Goal: Task Accomplishment & Management: Complete application form

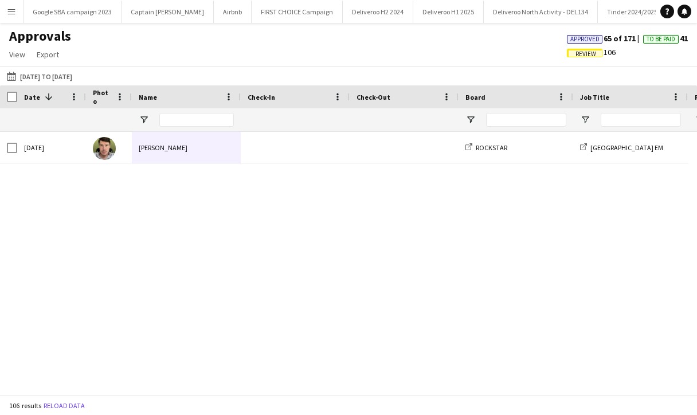
scroll to position [2335, 0]
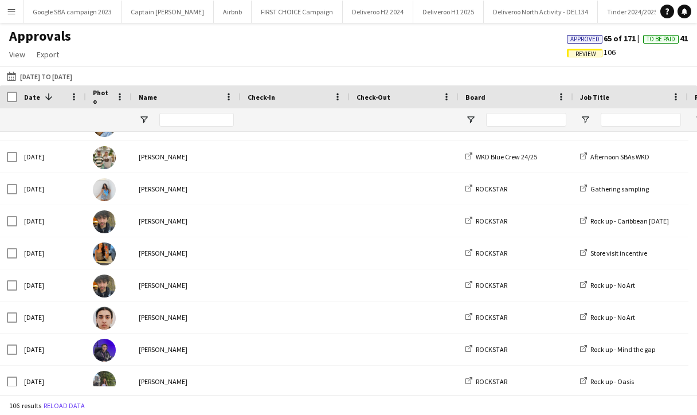
click at [557, 68] on div "[DATE] to [DATE] [DATE] to [DATE] [DATE] This Week This Month [DATE] Last Week …" at bounding box center [348, 76] width 697 height 19
click at [8, 9] on app-icon "Menu" at bounding box center [11, 11] width 9 height 9
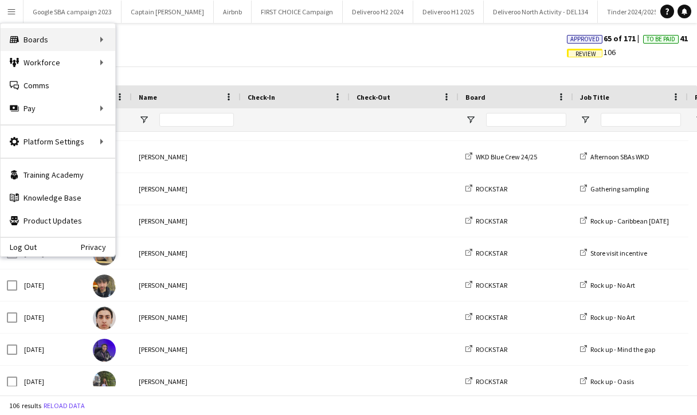
click at [33, 42] on div "Boards Boards" at bounding box center [58, 39] width 115 height 23
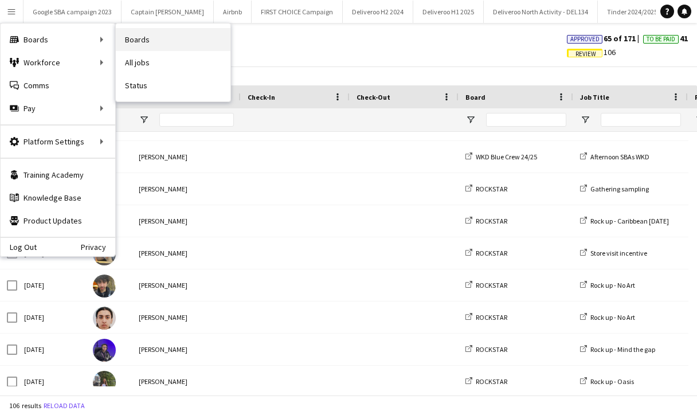
click at [154, 42] on link "Boards" at bounding box center [173, 39] width 115 height 23
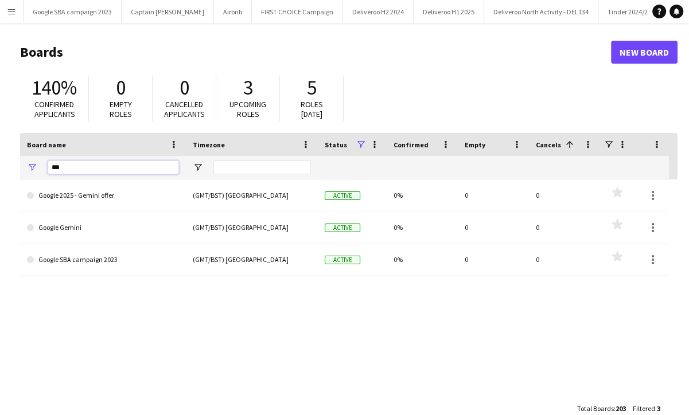
drag, startPoint x: 100, startPoint y: 171, endPoint x: 42, endPoint y: 174, distance: 58.5
click at [42, 174] on div "***" at bounding box center [103, 167] width 166 height 23
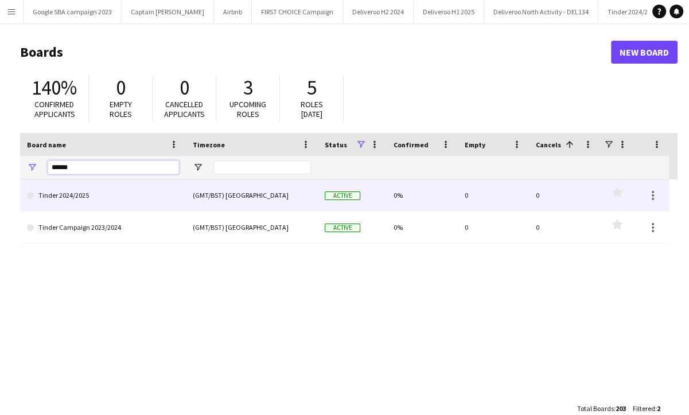
type input "******"
click at [89, 202] on link "Tinder 2024/2025" at bounding box center [103, 195] width 152 height 32
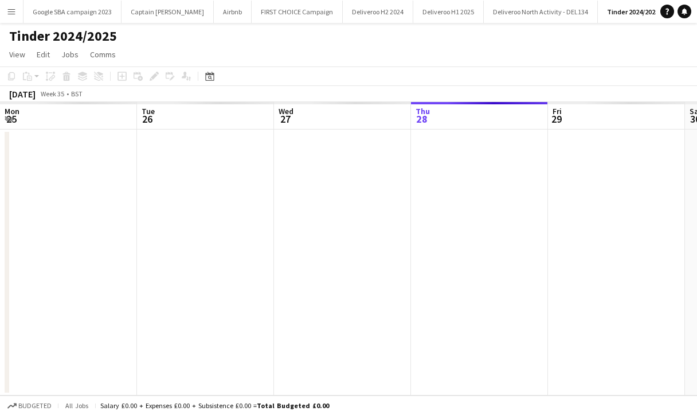
scroll to position [0, 274]
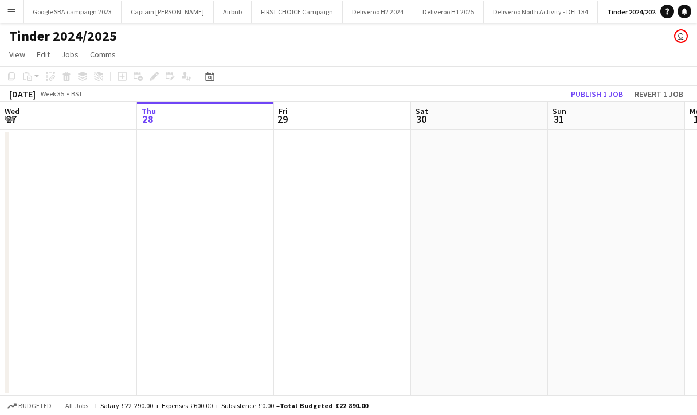
click at [181, 153] on app-date-cell at bounding box center [205, 263] width 137 height 266
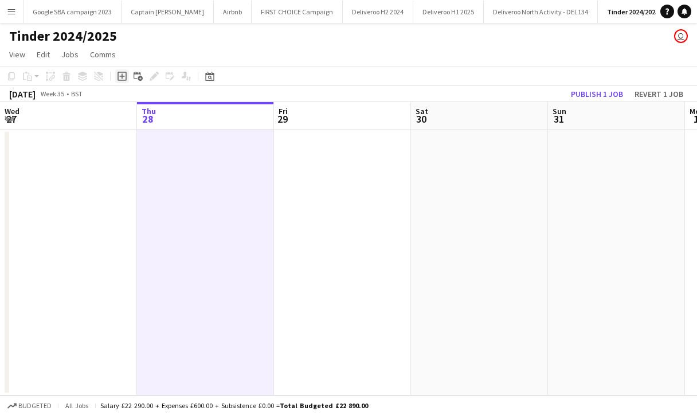
click at [115, 75] on div "Add job" at bounding box center [122, 76] width 14 height 14
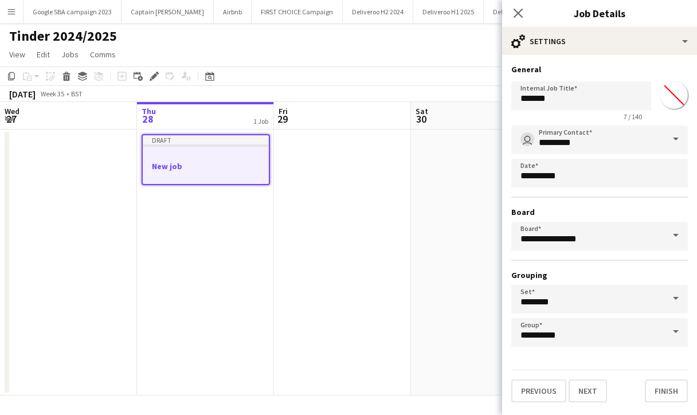
click at [171, 159] on div at bounding box center [206, 155] width 126 height 9
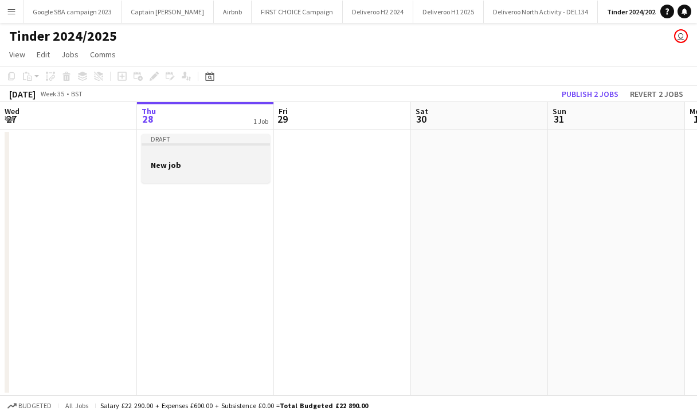
click at [226, 166] on h3 "New job" at bounding box center [206, 165] width 128 height 10
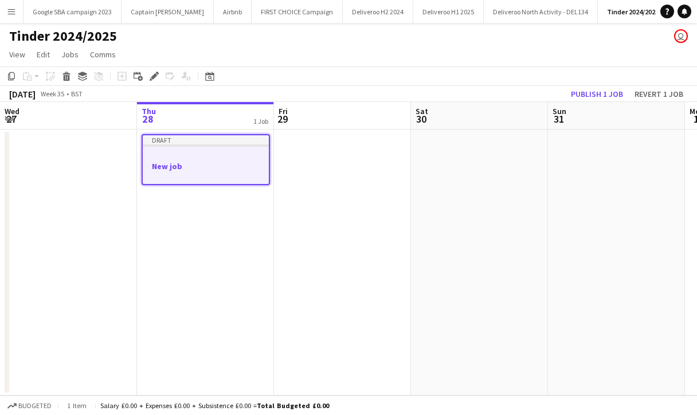
click at [191, 163] on h3 "New job" at bounding box center [206, 166] width 126 height 10
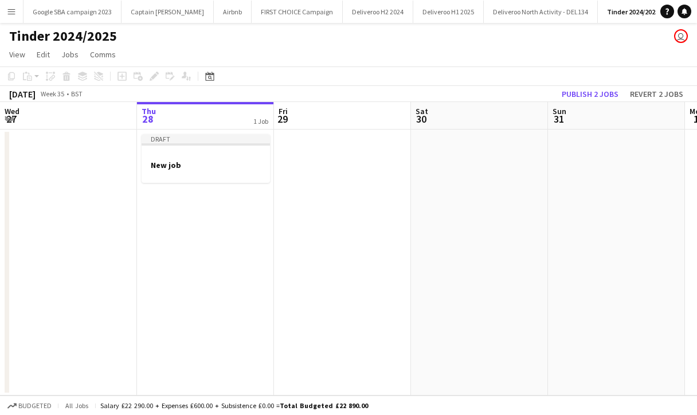
click at [156, 101] on div "[DATE] Week 35 • BST Publish 2 jobs Revert 2 jobs" at bounding box center [348, 94] width 697 height 16
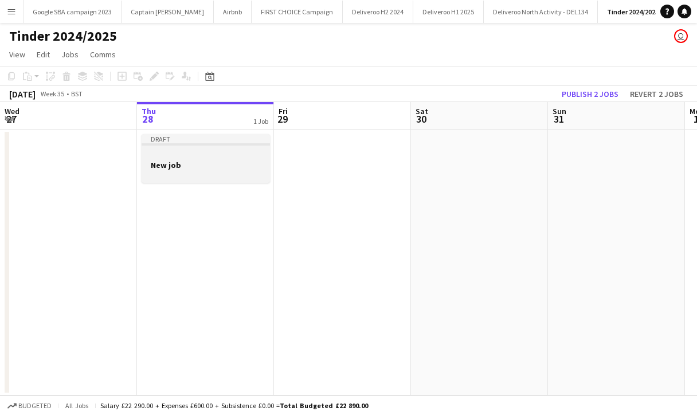
click at [169, 146] on app-job-card "Draft New job" at bounding box center [206, 158] width 128 height 49
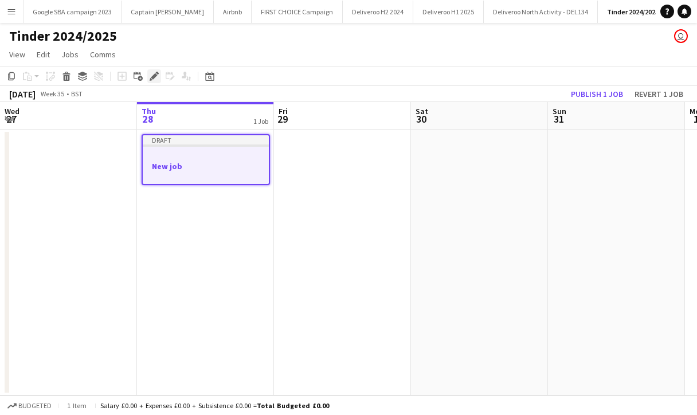
click at [149, 75] on div "Edit" at bounding box center [154, 76] width 14 height 14
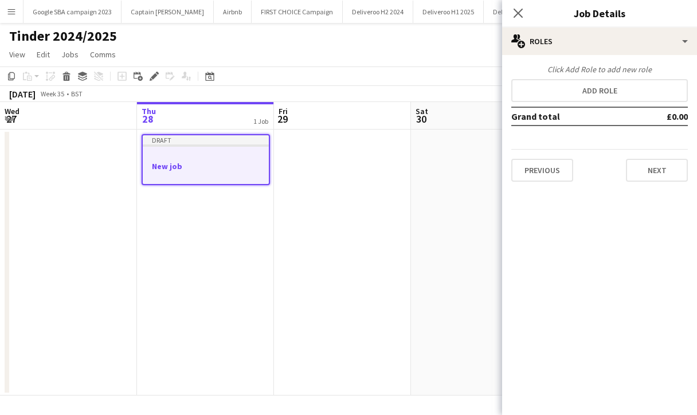
click at [567, 101] on div "Click Add Role to add new role Add role Grand total £0.00 Previous Next" at bounding box center [599, 123] width 195 height 118
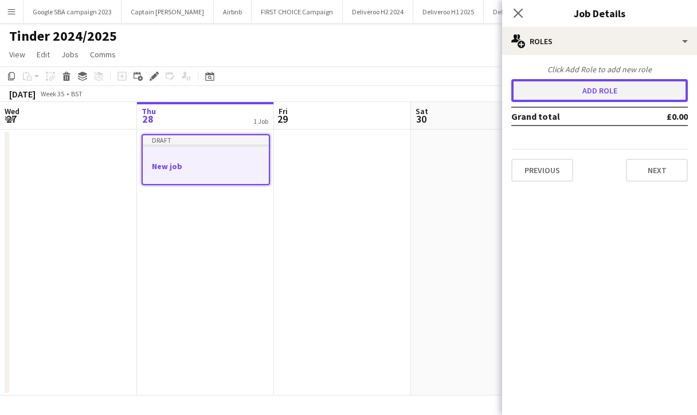
click at [566, 90] on button "Add role" at bounding box center [599, 90] width 177 height 23
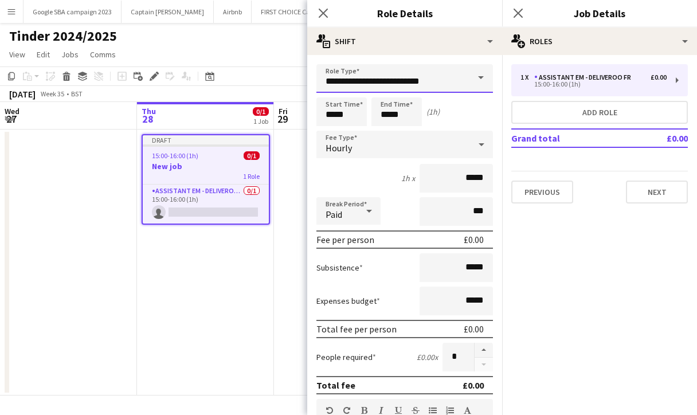
click at [425, 80] on input "**********" at bounding box center [404, 78] width 177 height 29
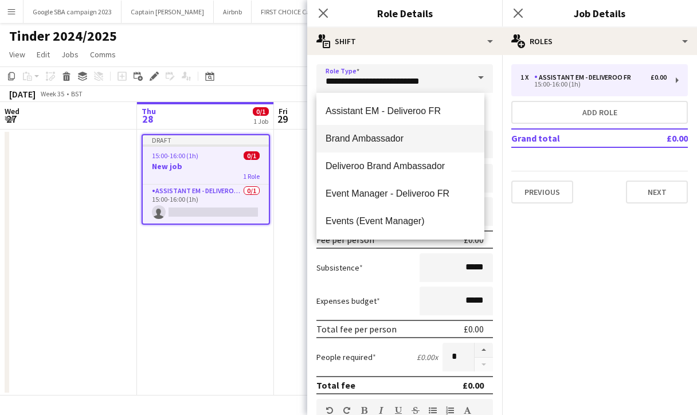
click at [410, 147] on mat-option "Brand Ambassador" at bounding box center [400, 139] width 168 height 28
type input "**********"
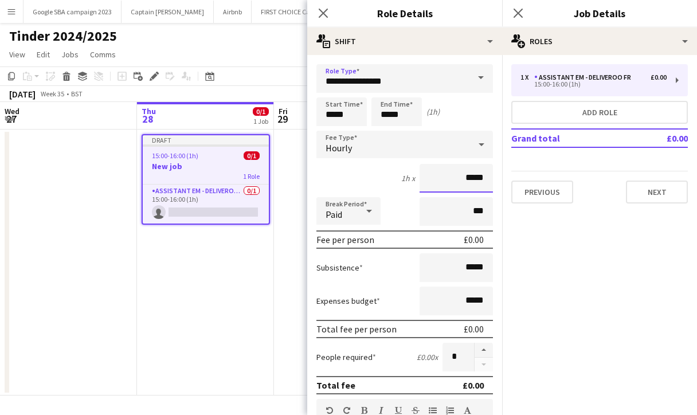
click at [459, 179] on input "*****" at bounding box center [456, 178] width 73 height 29
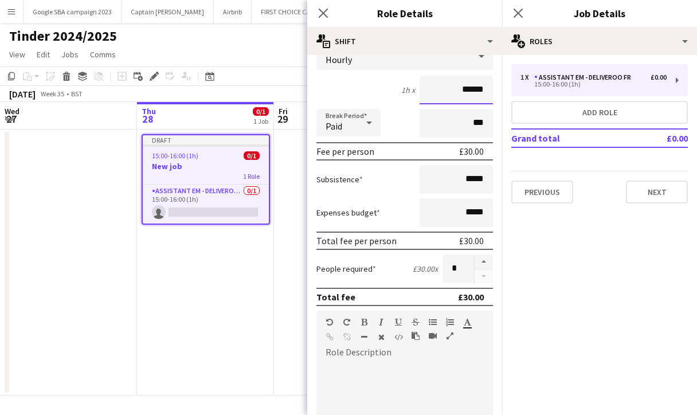
scroll to position [358, 0]
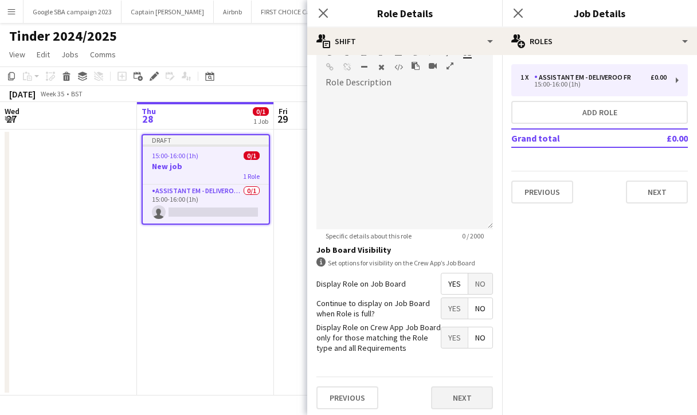
type input "******"
click at [452, 402] on button "Next" at bounding box center [462, 397] width 62 height 23
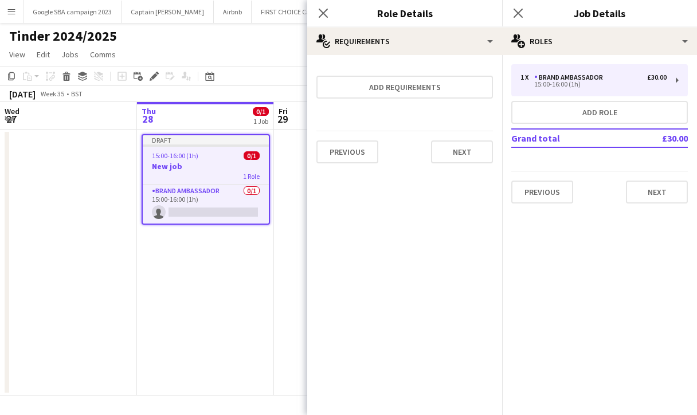
scroll to position [0, 0]
click at [462, 154] on button "Next" at bounding box center [462, 151] width 62 height 23
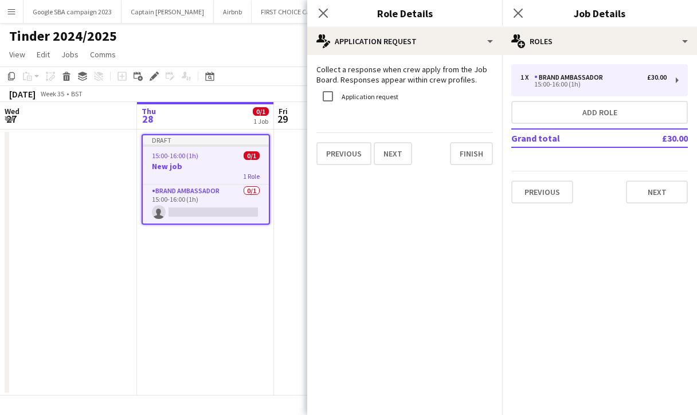
click at [468, 166] on div "Collect a response when crew apply from the Job Board. Responses appear within …" at bounding box center [404, 114] width 195 height 119
click at [468, 147] on button "Finish" at bounding box center [471, 153] width 43 height 23
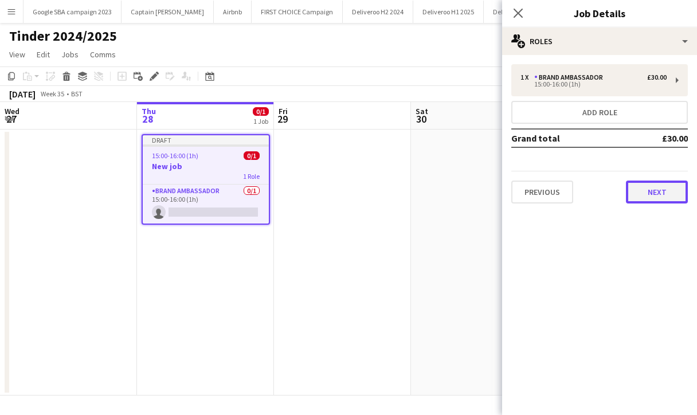
click at [644, 189] on button "Next" at bounding box center [657, 192] width 62 height 23
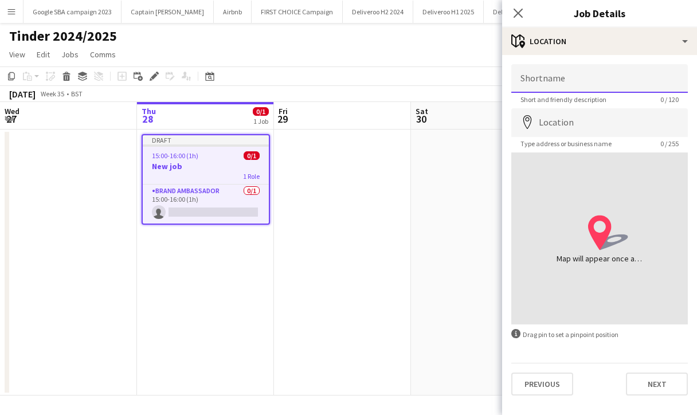
click at [577, 81] on input "Shortname" at bounding box center [599, 78] width 177 height 29
click at [564, 83] on input "**********" at bounding box center [599, 78] width 177 height 29
type input "******"
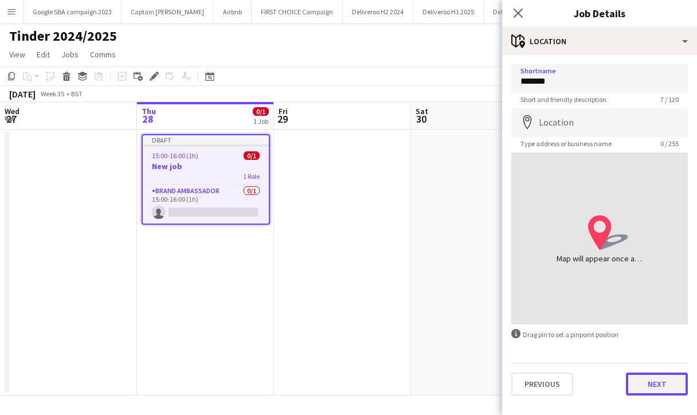
click at [644, 380] on button "Next" at bounding box center [657, 384] width 62 height 23
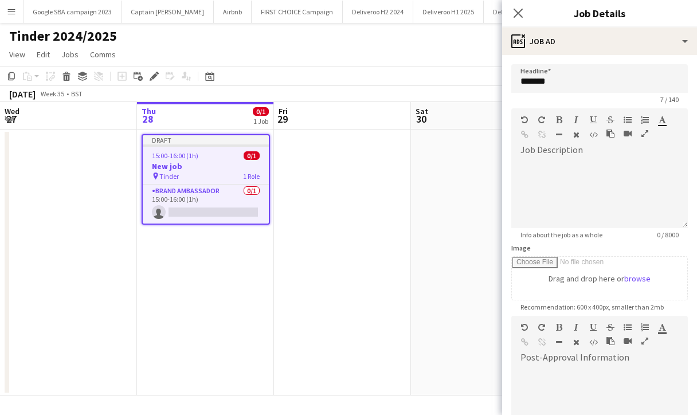
click at [319, 236] on app-date-cell at bounding box center [342, 263] width 137 height 266
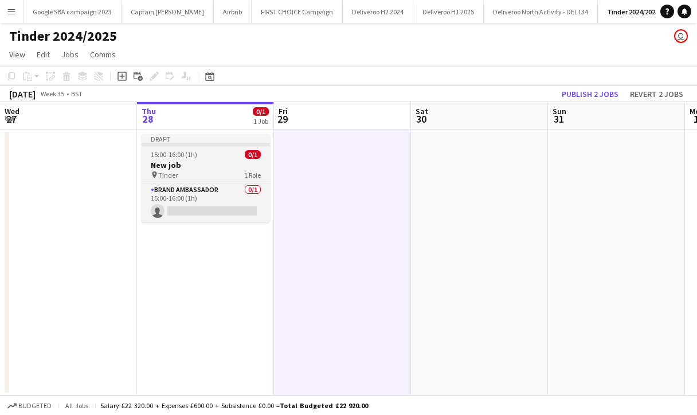
click at [236, 177] on div "pin Tinder 1 Role" at bounding box center [206, 174] width 128 height 9
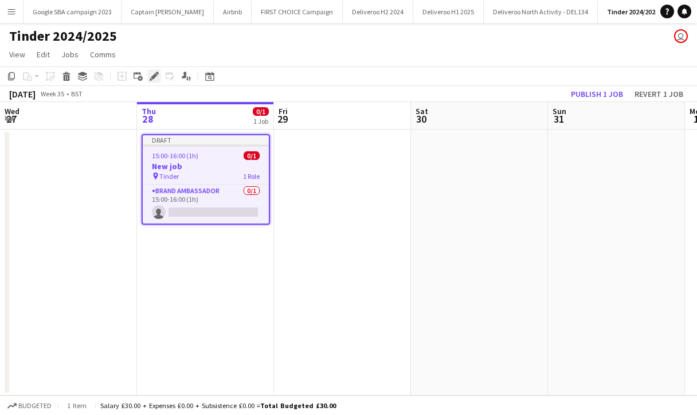
click at [150, 79] on icon "Edit" at bounding box center [154, 76] width 9 height 9
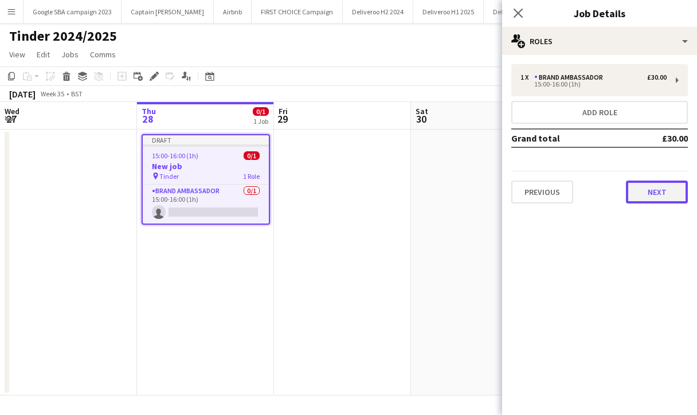
click at [635, 191] on button "Next" at bounding box center [657, 192] width 62 height 23
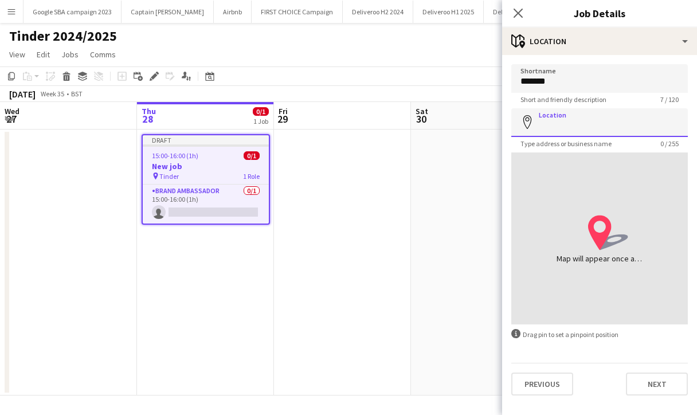
click at [582, 123] on input "Location" at bounding box center [599, 122] width 177 height 29
click at [660, 380] on button "Next" at bounding box center [657, 384] width 62 height 23
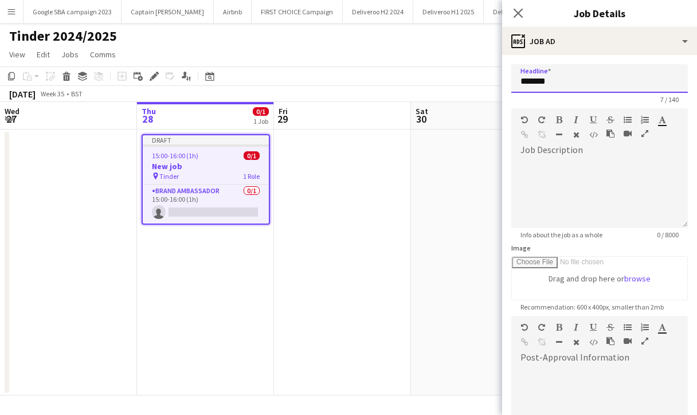
drag, startPoint x: 571, startPoint y: 91, endPoint x: 502, endPoint y: 86, distance: 69.5
click at [502, 86] on body "Menu Boards Boards Boards All jobs Status Workforce Workforce My Workforce Recr…" at bounding box center [348, 207] width 697 height 415
type input "******"
click at [361, 282] on app-date-cell at bounding box center [342, 263] width 137 height 266
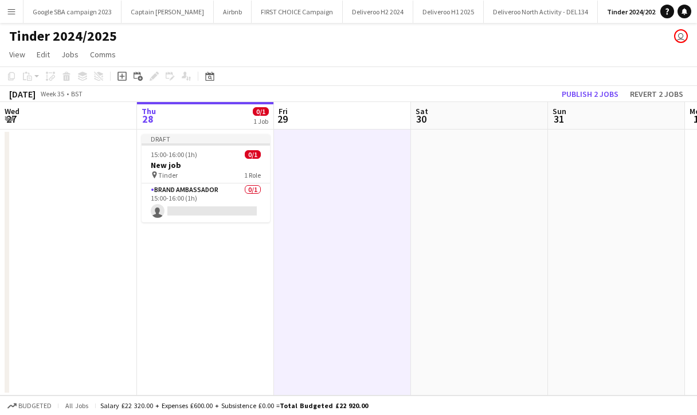
click at [234, 159] on app-job-card "Draft 15:00-16:00 (1h) 0/1 New job pin Tinder 1 Role Brand Ambassador 0/1 15:00…" at bounding box center [206, 178] width 128 height 88
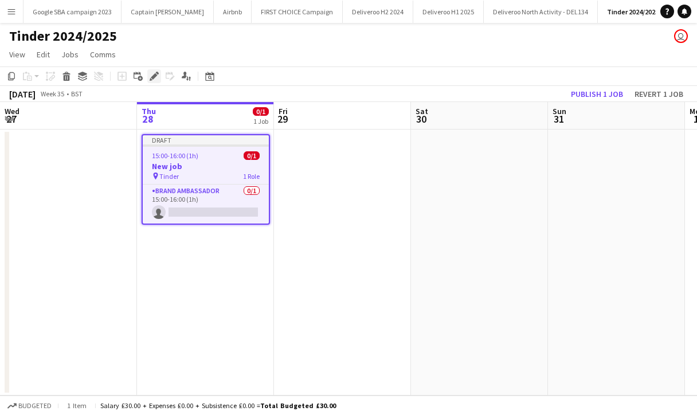
click at [151, 81] on div "Edit" at bounding box center [154, 76] width 14 height 14
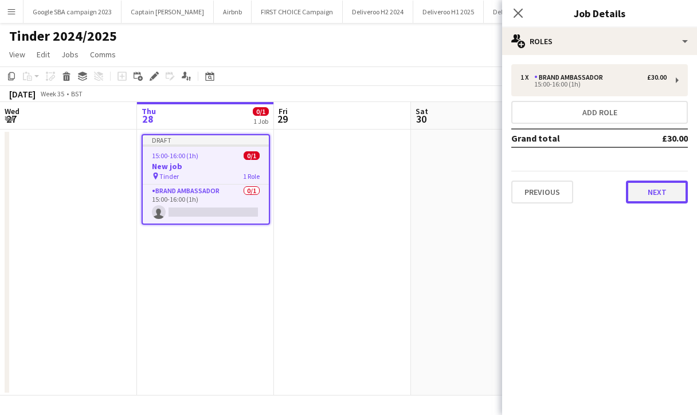
click at [644, 197] on button "Next" at bounding box center [657, 192] width 62 height 23
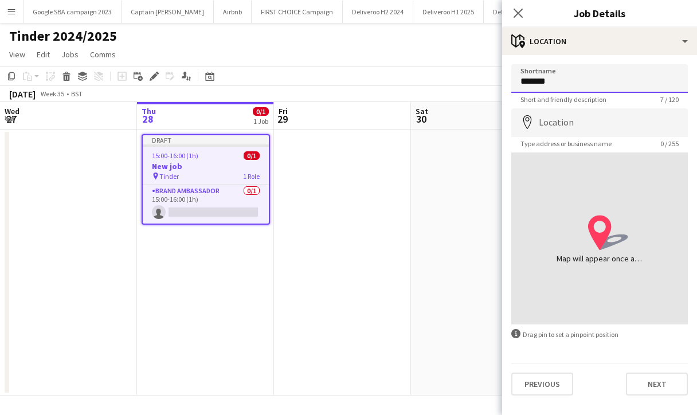
click at [581, 84] on input "******" at bounding box center [599, 78] width 177 height 29
click at [643, 374] on button "Next" at bounding box center [657, 384] width 62 height 23
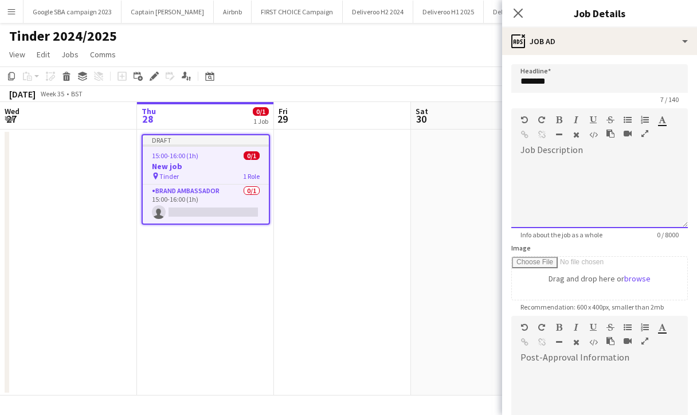
click at [587, 159] on div at bounding box center [599, 193] width 177 height 69
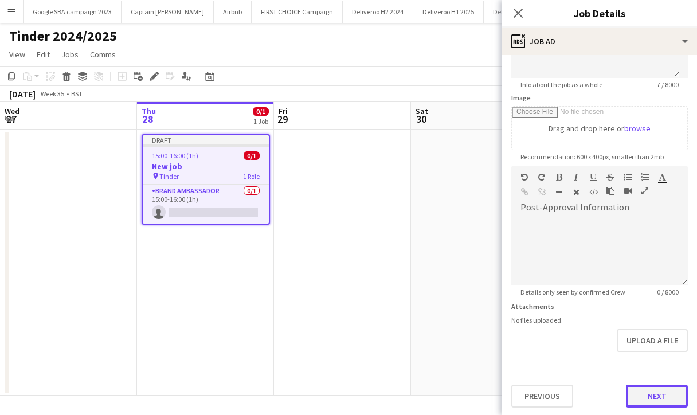
click at [648, 397] on button "Next" at bounding box center [657, 396] width 62 height 23
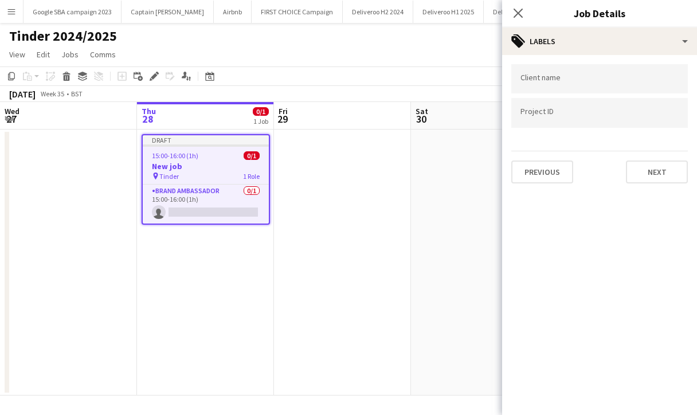
click at [585, 84] on div at bounding box center [599, 78] width 177 height 29
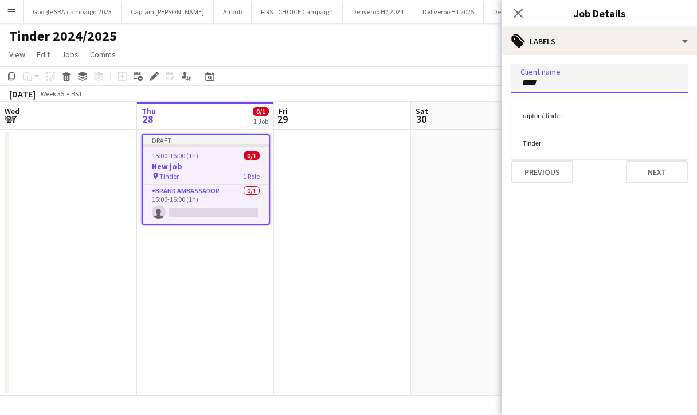
type input "****"
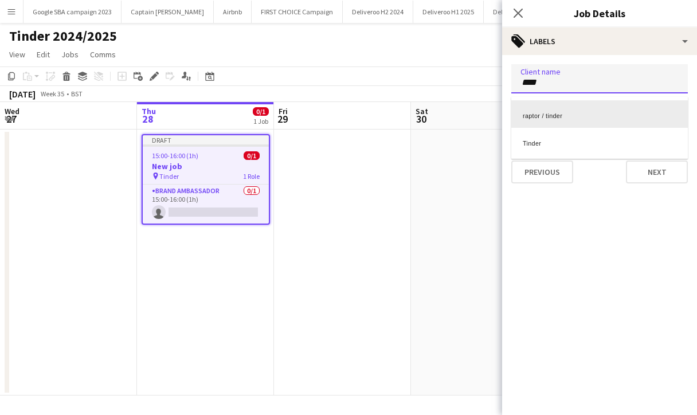
click at [545, 111] on div "raptor / tinder" at bounding box center [599, 114] width 177 height 28
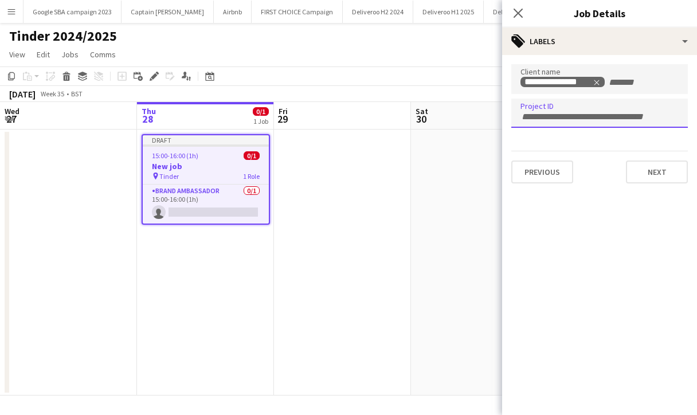
click at [545, 111] on form at bounding box center [600, 116] width 158 height 12
click at [597, 80] on icon "Remove tag" at bounding box center [597, 83] width 8 height 8
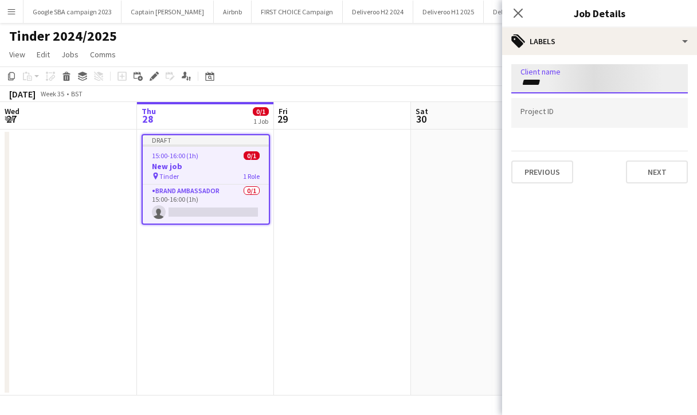
type input "*****"
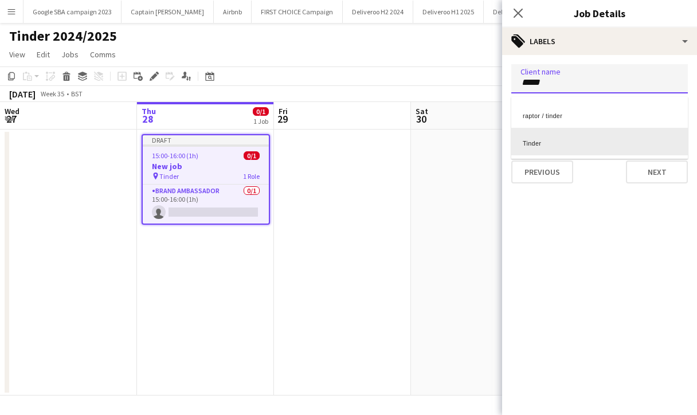
click at [566, 144] on div "Tinder" at bounding box center [599, 142] width 177 height 28
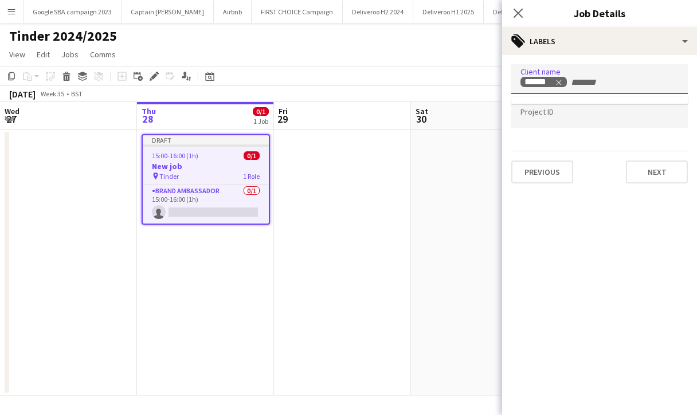
click at [548, 113] on input "Type to search project ID labels..." at bounding box center [600, 113] width 158 height 10
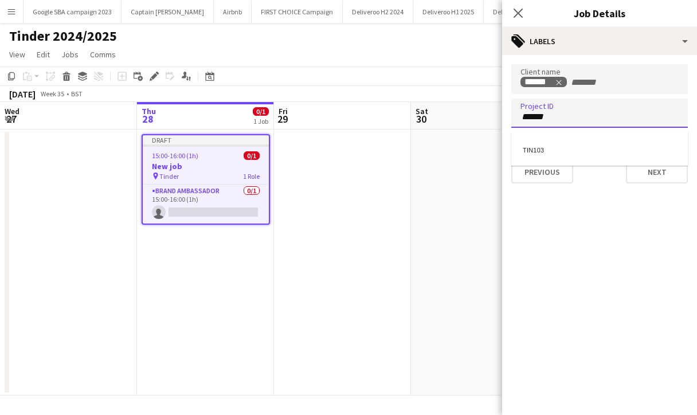
type input "******"
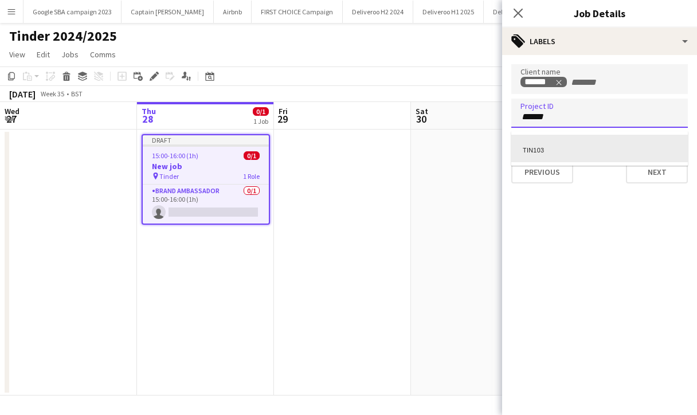
click at [552, 143] on div "TIN103" at bounding box center [599, 149] width 177 height 28
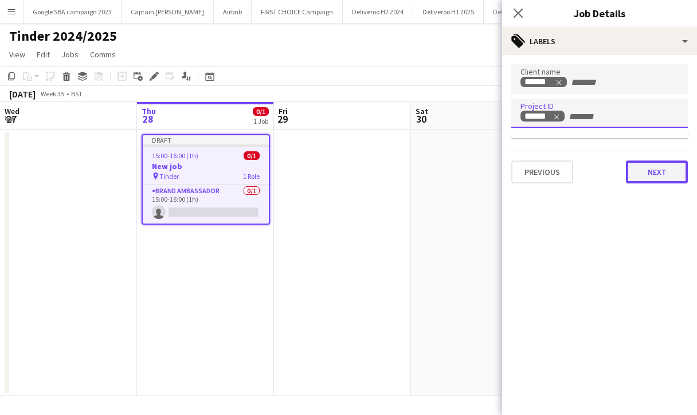
click at [670, 173] on button "Next" at bounding box center [657, 172] width 62 height 23
type input "*******"
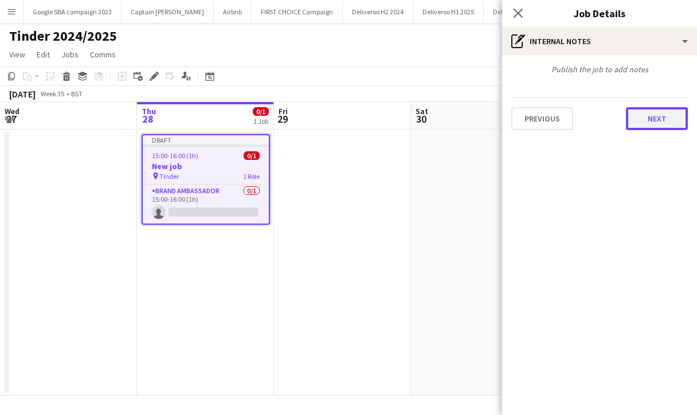
click at [650, 124] on button "Next" at bounding box center [657, 118] width 62 height 23
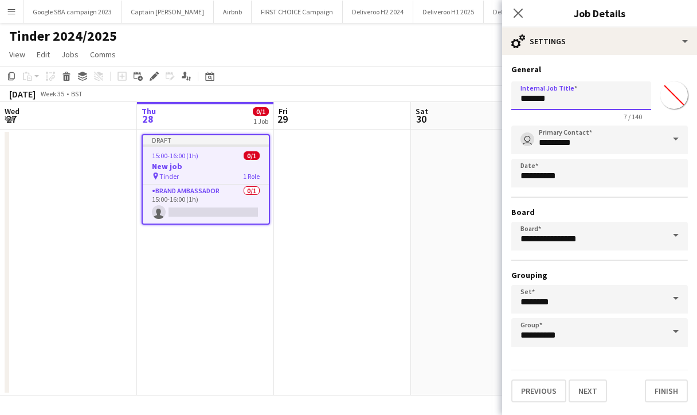
click at [574, 104] on input "*******" at bounding box center [581, 95] width 140 height 29
drag, startPoint x: 574, startPoint y: 104, endPoint x: 507, endPoint y: 101, distance: 67.7
click at [507, 101] on form "**********" at bounding box center [599, 233] width 195 height 338
type input "**********"
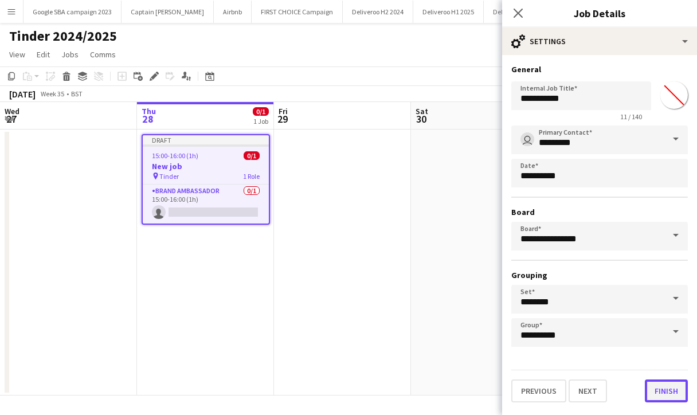
click at [664, 397] on button "Finish" at bounding box center [666, 391] width 43 height 23
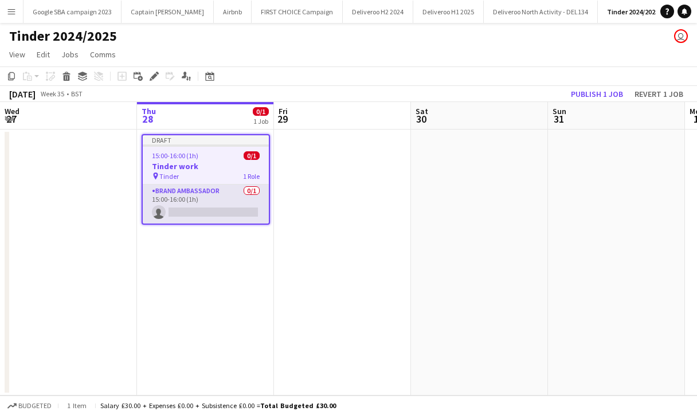
click at [204, 207] on app-card-role "Brand Ambassador 0/1 15:00-16:00 (1h) single-neutral-actions" at bounding box center [206, 204] width 126 height 39
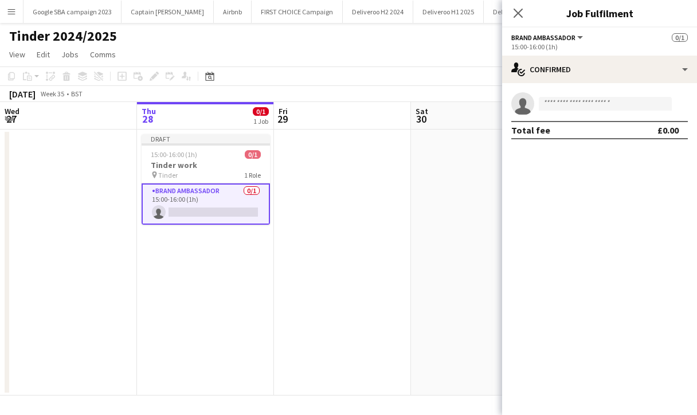
click at [558, 112] on app-invite-slot "single-neutral-actions" at bounding box center [599, 103] width 195 height 23
click at [554, 100] on input at bounding box center [605, 104] width 133 height 14
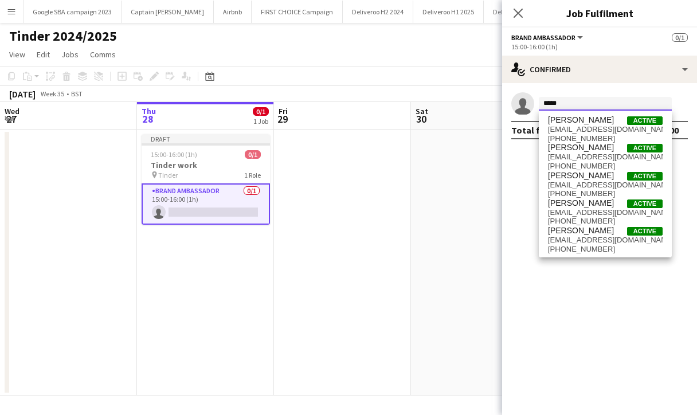
type input "*****"
click at [203, 198] on app-card-role "Brand Ambassador 0/1 15:00-16:00 (1h) single-neutral-actions" at bounding box center [206, 203] width 128 height 41
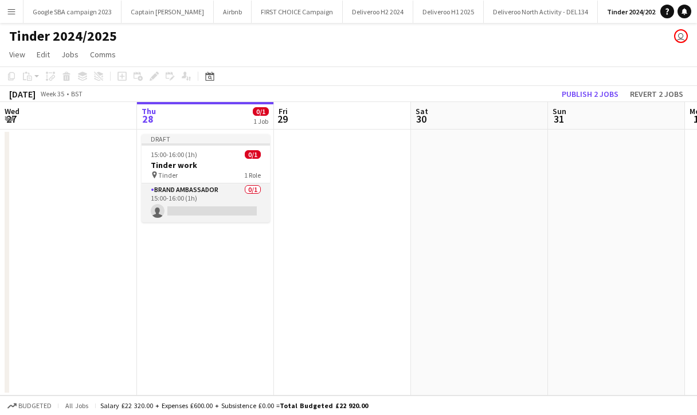
click at [216, 199] on app-card-role "Brand Ambassador 0/1 15:00-16:00 (1h) single-neutral-actions" at bounding box center [206, 202] width 128 height 39
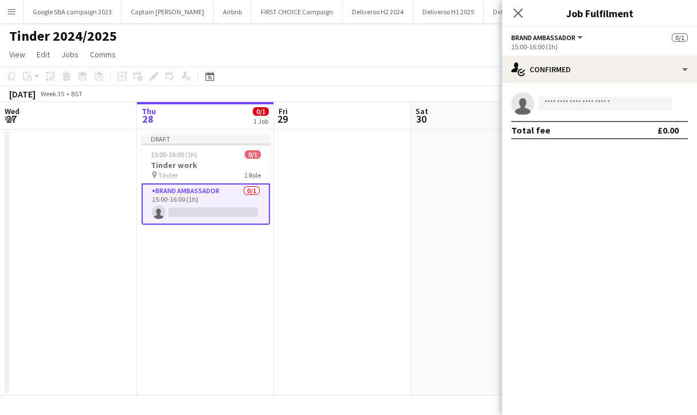
click at [572, 95] on app-invite-slot "single-neutral-actions" at bounding box center [599, 103] width 195 height 23
click at [576, 104] on input at bounding box center [605, 104] width 133 height 14
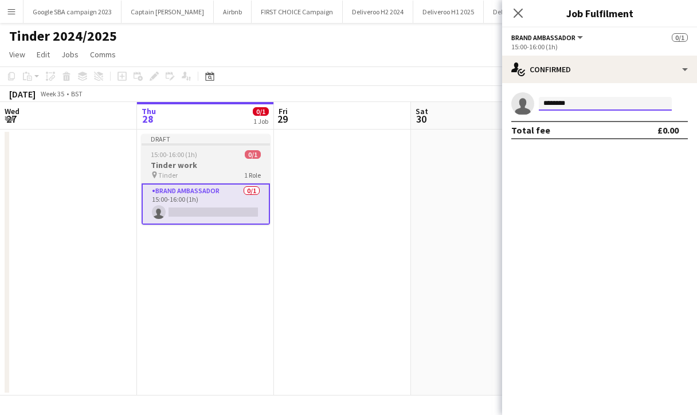
type input "********"
click at [235, 159] on div "15:00-16:00 (1h) 0/1" at bounding box center [206, 154] width 128 height 9
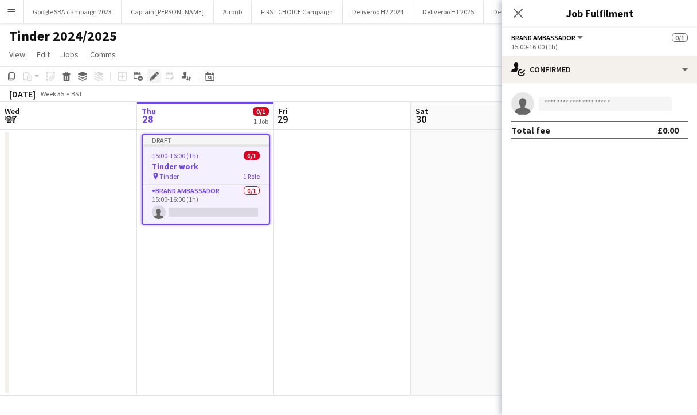
click at [159, 81] on div "Edit" at bounding box center [154, 76] width 14 height 14
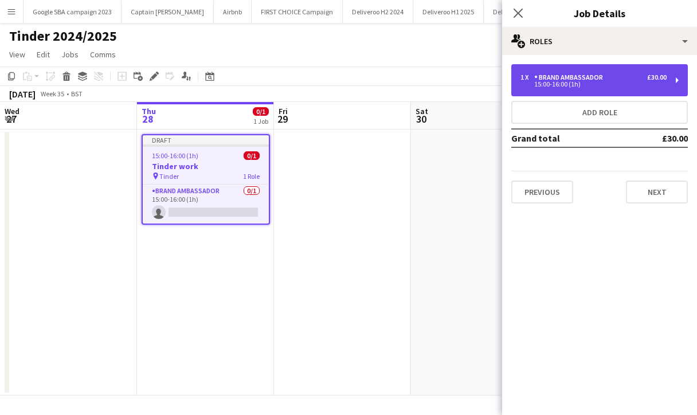
click at [572, 88] on div "1 x Brand Ambassador £30.00 15:00-16:00 (1h)" at bounding box center [599, 80] width 177 height 32
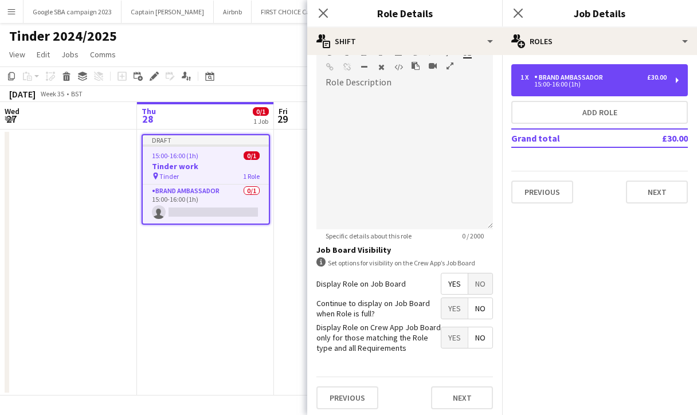
scroll to position [358, 0]
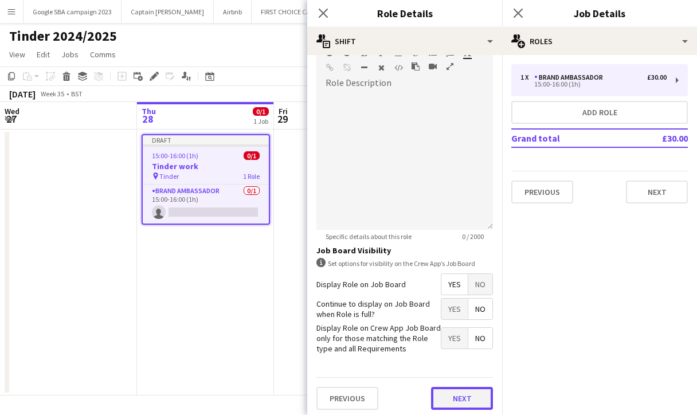
click at [446, 388] on button "Next" at bounding box center [462, 398] width 62 height 23
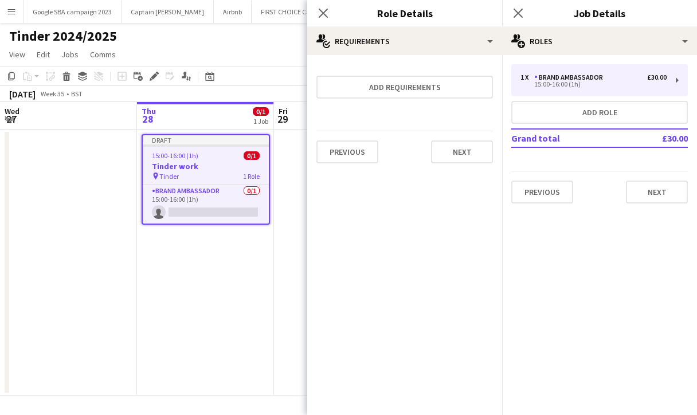
scroll to position [0, 0]
click at [458, 152] on button "Next" at bounding box center [462, 151] width 62 height 23
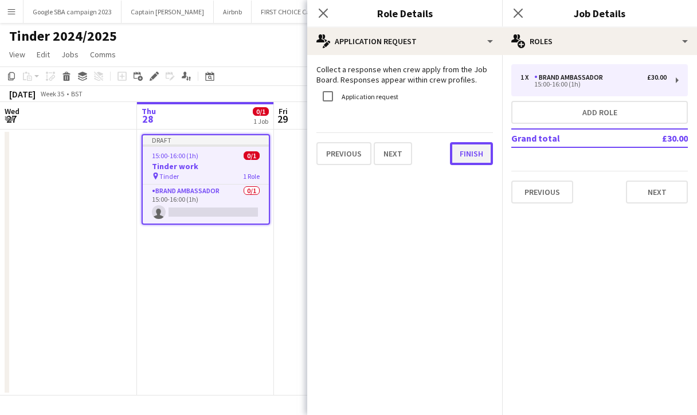
click at [459, 147] on button "Finish" at bounding box center [471, 153] width 43 height 23
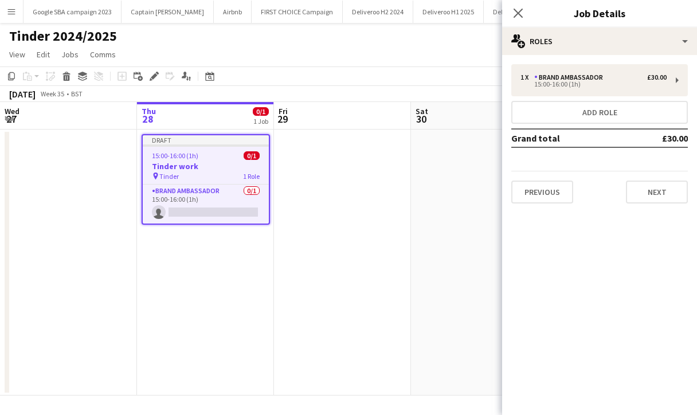
click at [392, 212] on app-date-cell at bounding box center [342, 263] width 137 height 266
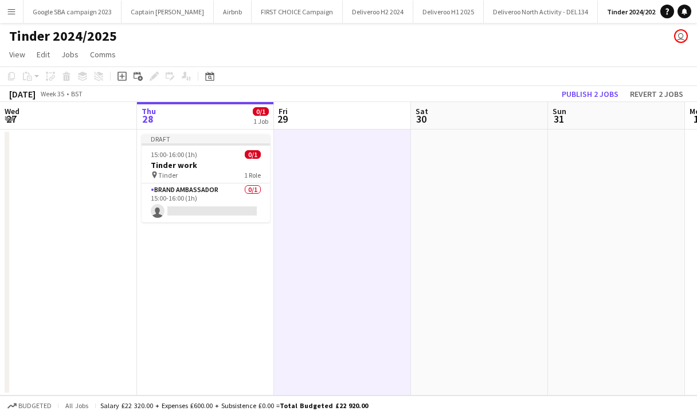
click at [9, 9] on app-icon "Menu" at bounding box center [11, 11] width 9 height 9
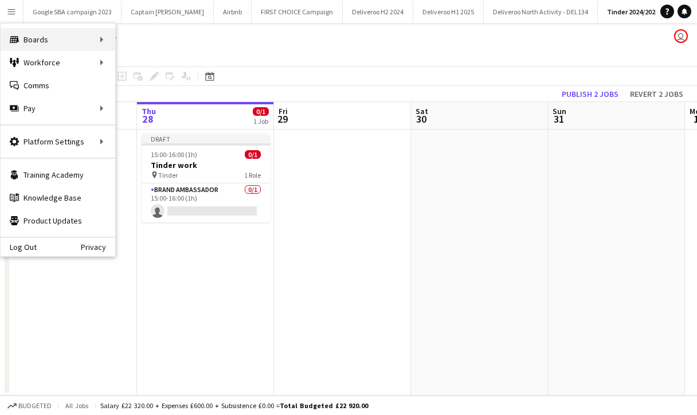
click at [58, 46] on div "Boards Boards" at bounding box center [58, 39] width 115 height 23
click at [57, 67] on div "Workforce Workforce" at bounding box center [58, 62] width 115 height 23
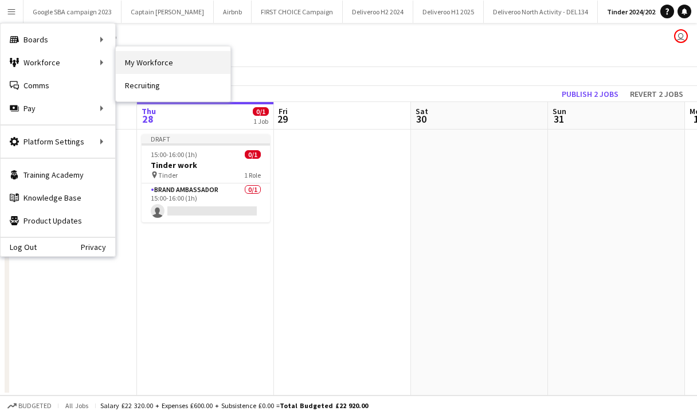
click at [144, 67] on link "My Workforce" at bounding box center [173, 62] width 115 height 23
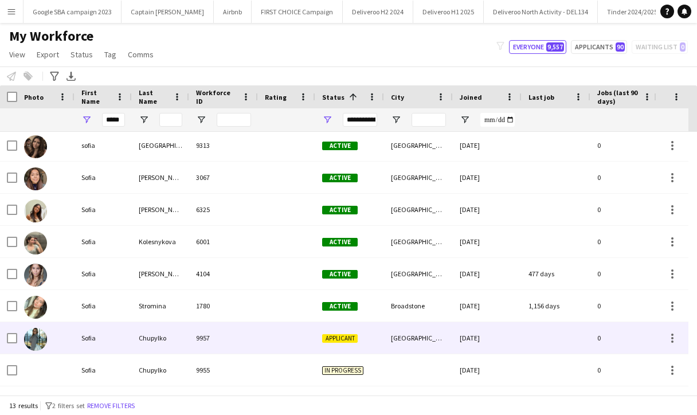
click at [178, 340] on div "Chupylko" at bounding box center [160, 338] width 57 height 32
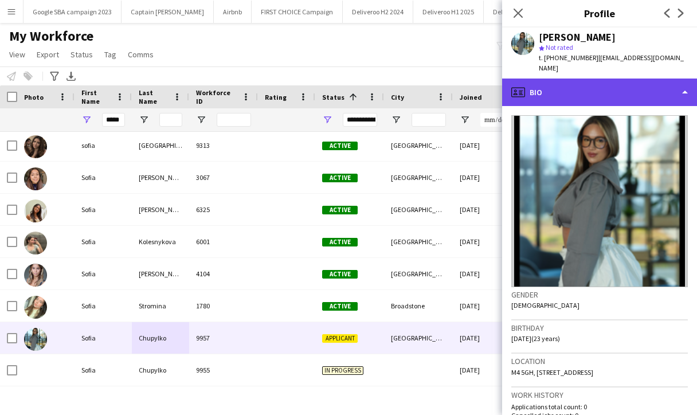
click at [580, 94] on div "profile Bio" at bounding box center [599, 93] width 195 height 28
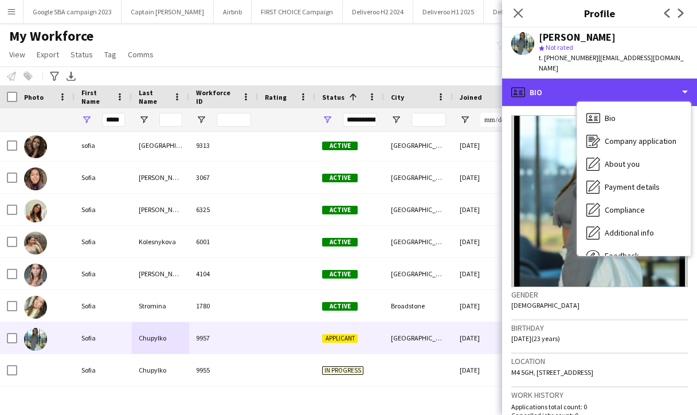
scroll to position [337, 0]
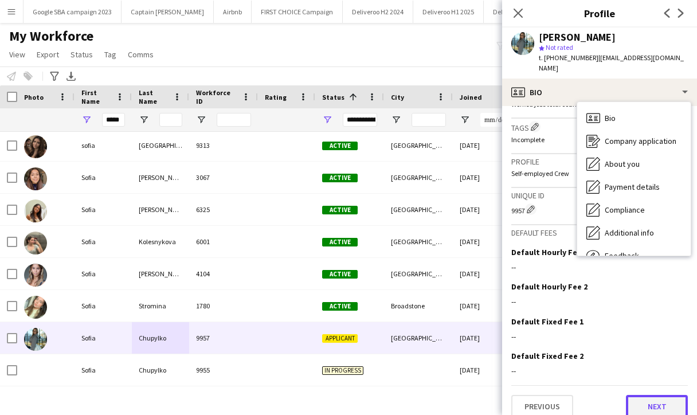
click at [644, 395] on button "Next" at bounding box center [657, 406] width 62 height 23
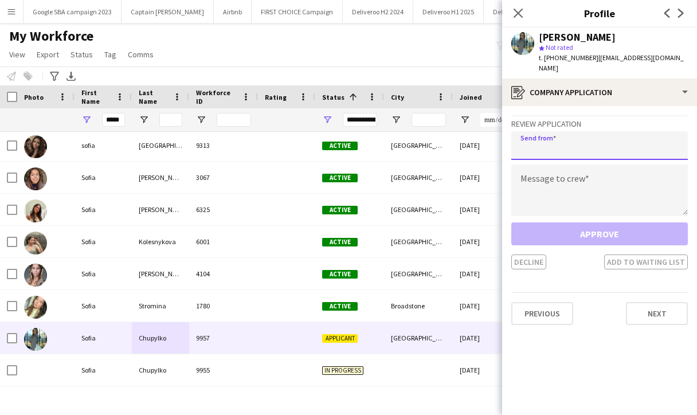
click at [569, 138] on input "email" at bounding box center [599, 145] width 177 height 29
type input "**********"
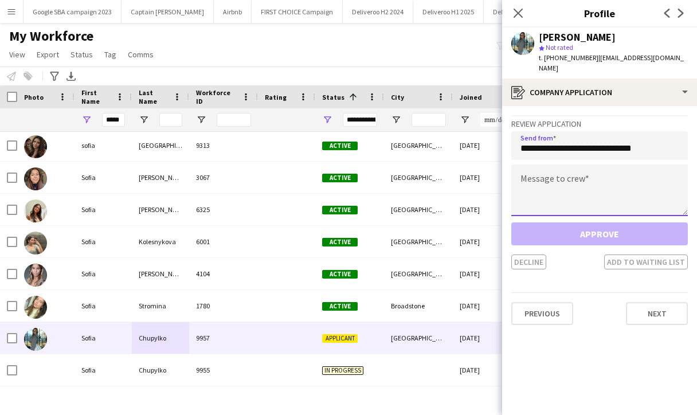
click at [573, 175] on textarea at bounding box center [599, 191] width 177 height 52
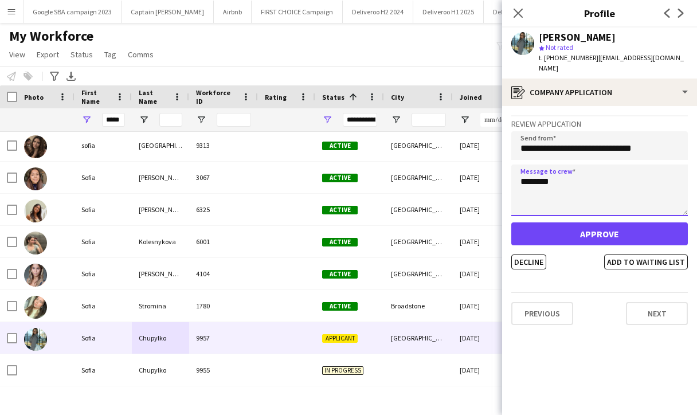
type textarea "********"
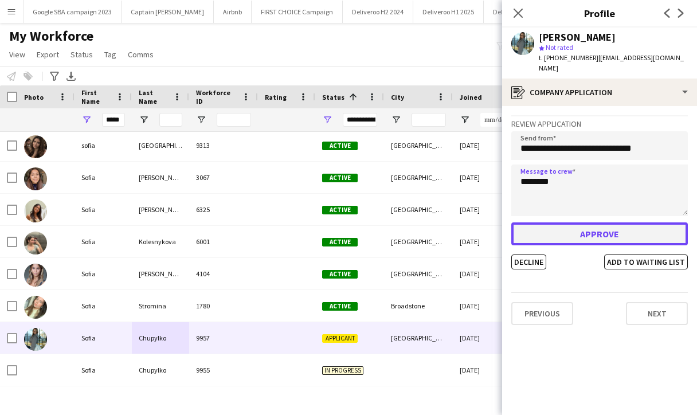
click at [586, 222] on button "Approve" at bounding box center [599, 233] width 177 height 23
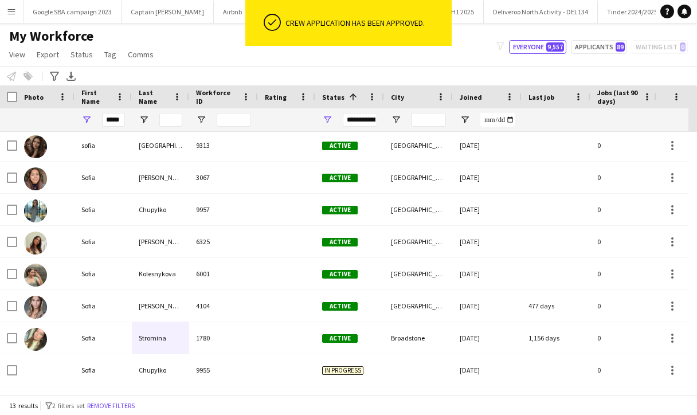
click at [11, 10] on app-icon "Menu" at bounding box center [11, 11] width 9 height 9
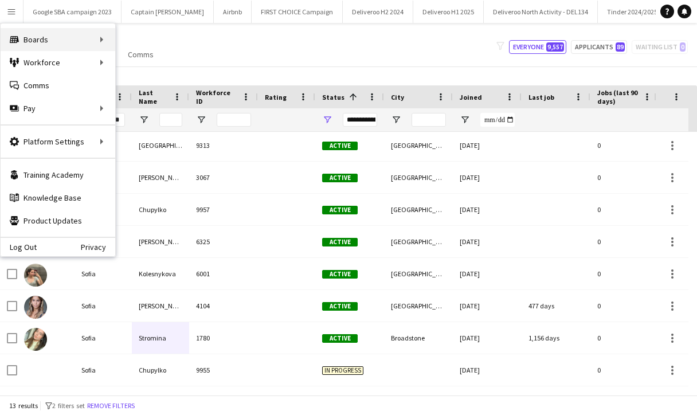
click at [57, 38] on div "Boards Boards" at bounding box center [58, 39] width 115 height 23
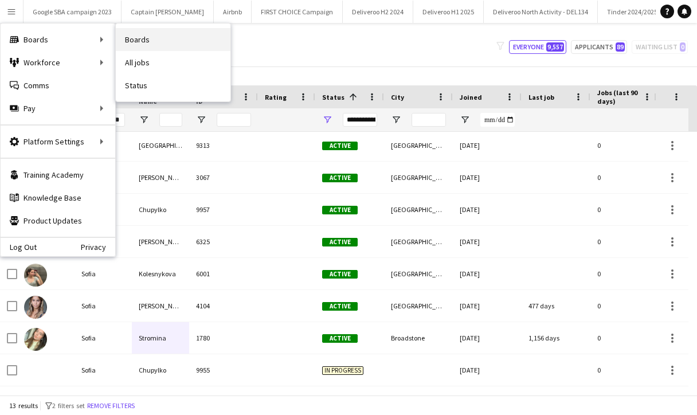
click at [140, 38] on link "Boards" at bounding box center [173, 39] width 115 height 23
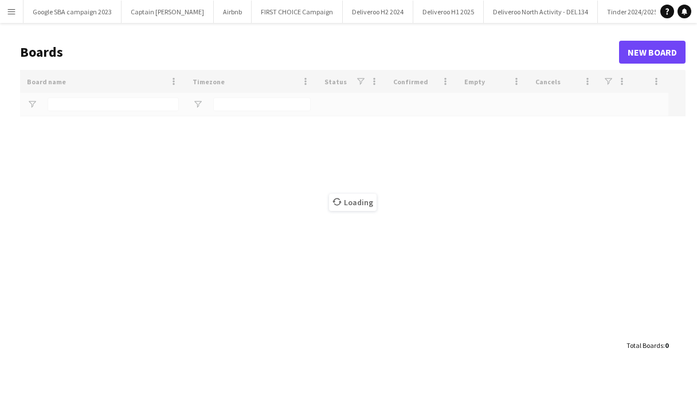
type input "******"
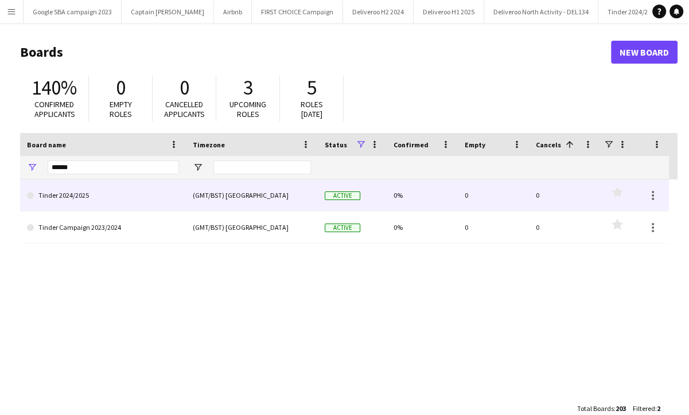
click at [95, 195] on link "Tinder 2024/2025" at bounding box center [103, 195] width 152 height 32
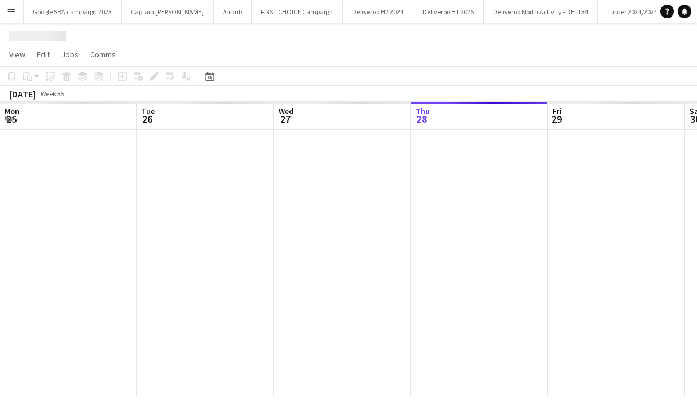
scroll to position [0, 274]
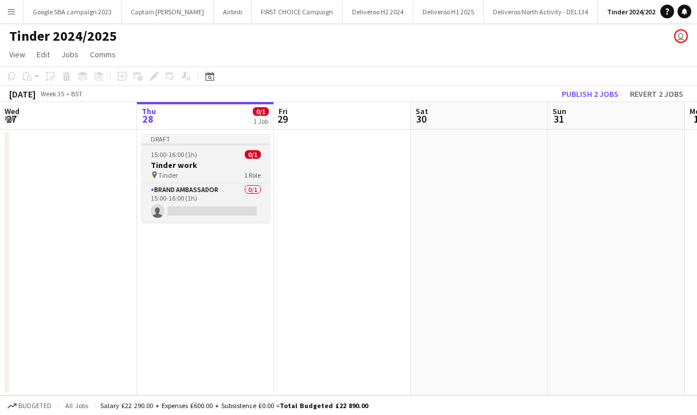
click at [217, 164] on h3 "Tinder work" at bounding box center [206, 165] width 128 height 10
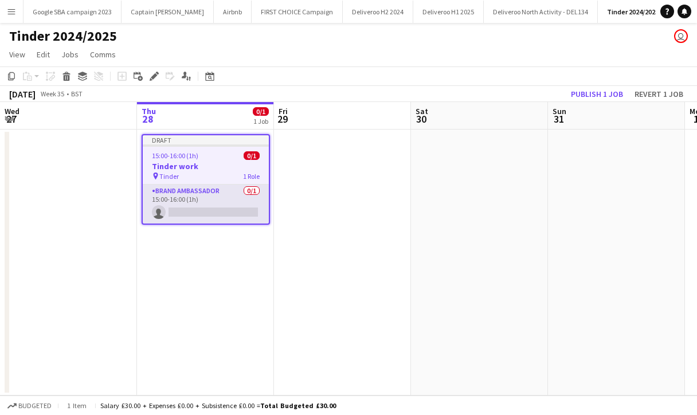
click at [237, 214] on app-card-role "Brand Ambassador 0/1 15:00-16:00 (1h) single-neutral-actions" at bounding box center [206, 204] width 126 height 39
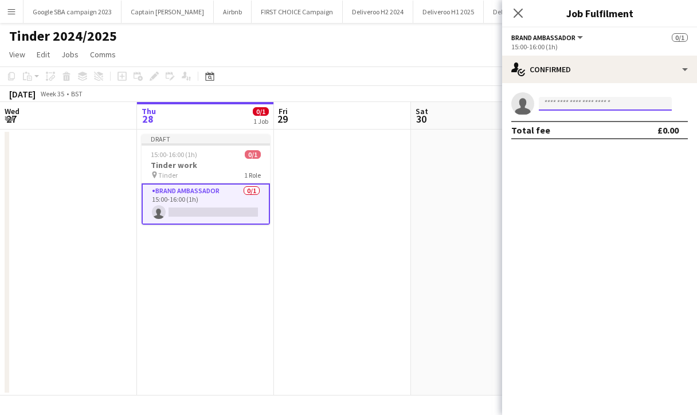
click at [581, 105] on input at bounding box center [605, 104] width 133 height 14
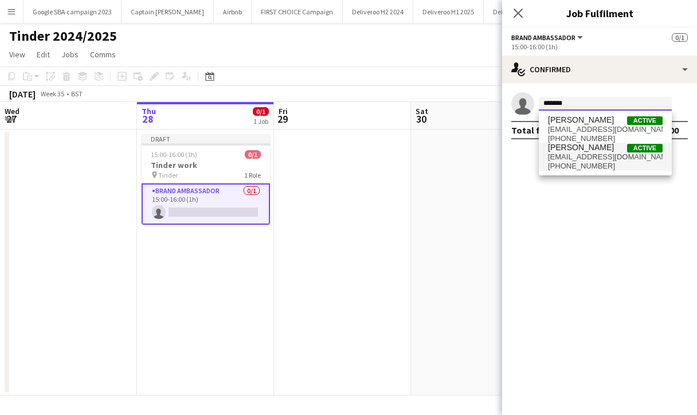
type input "*******"
click at [603, 167] on span "[PHONE_NUMBER]" at bounding box center [605, 166] width 115 height 9
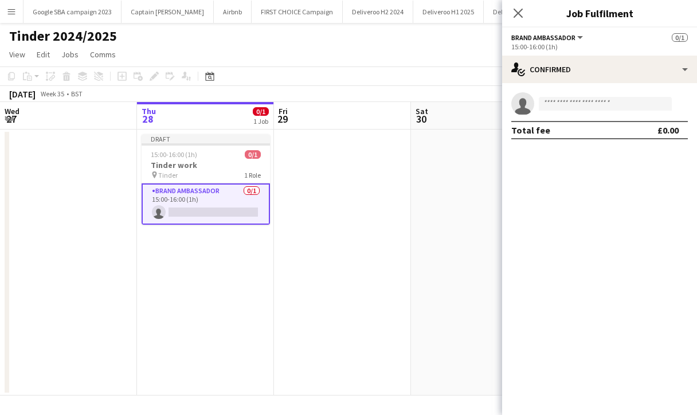
click at [603, 167] on mat-expansion-panel "check Confirmed single-neutral-actions Total fee £0.00" at bounding box center [599, 249] width 195 height 332
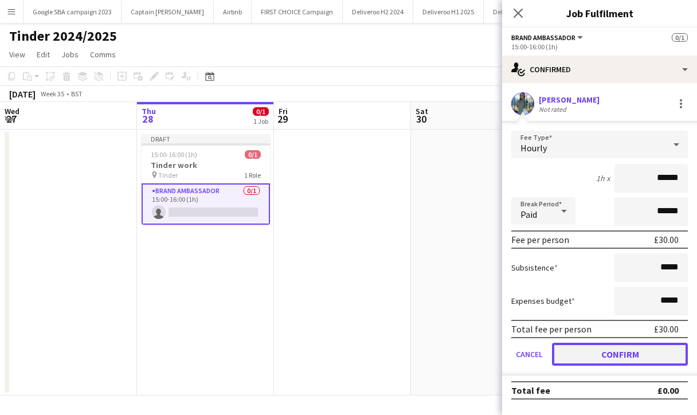
click at [630, 349] on button "Confirm" at bounding box center [620, 354] width 136 height 23
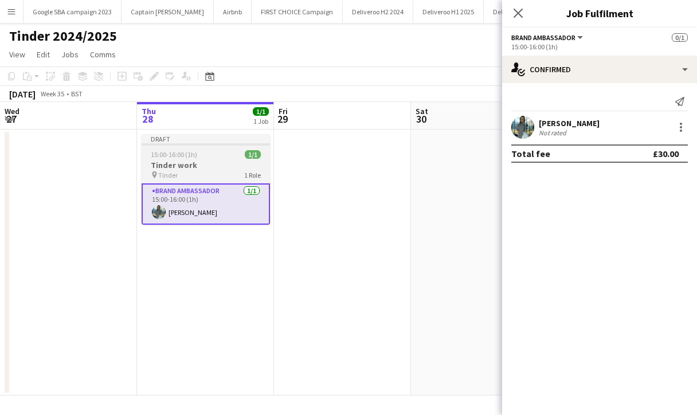
click at [255, 161] on h3 "Tinder work" at bounding box center [206, 165] width 128 height 10
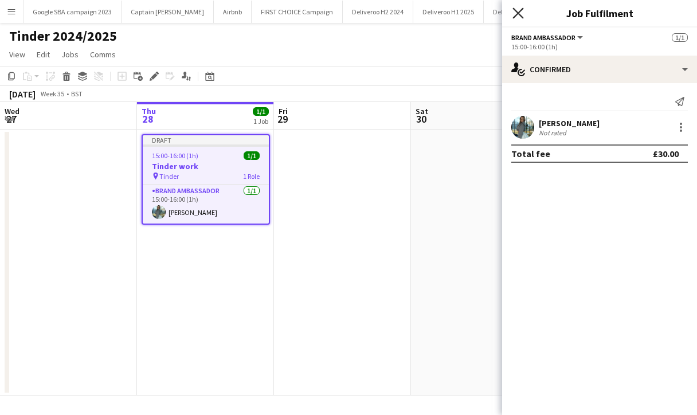
click at [516, 9] on icon "Close pop-in" at bounding box center [518, 12] width 11 height 11
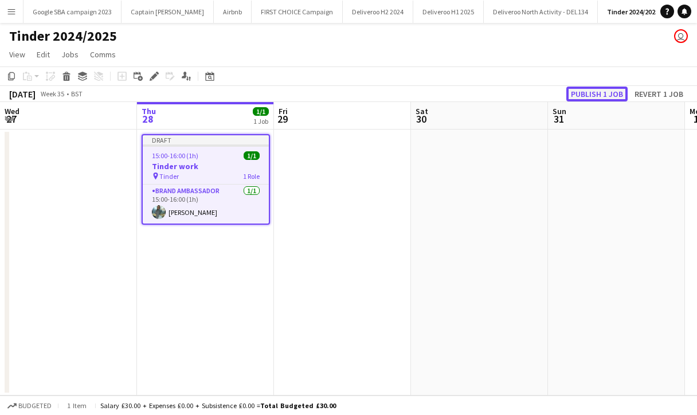
click at [576, 90] on button "Publish 1 job" at bounding box center [596, 94] width 61 height 15
